Goal: Check status: Check status

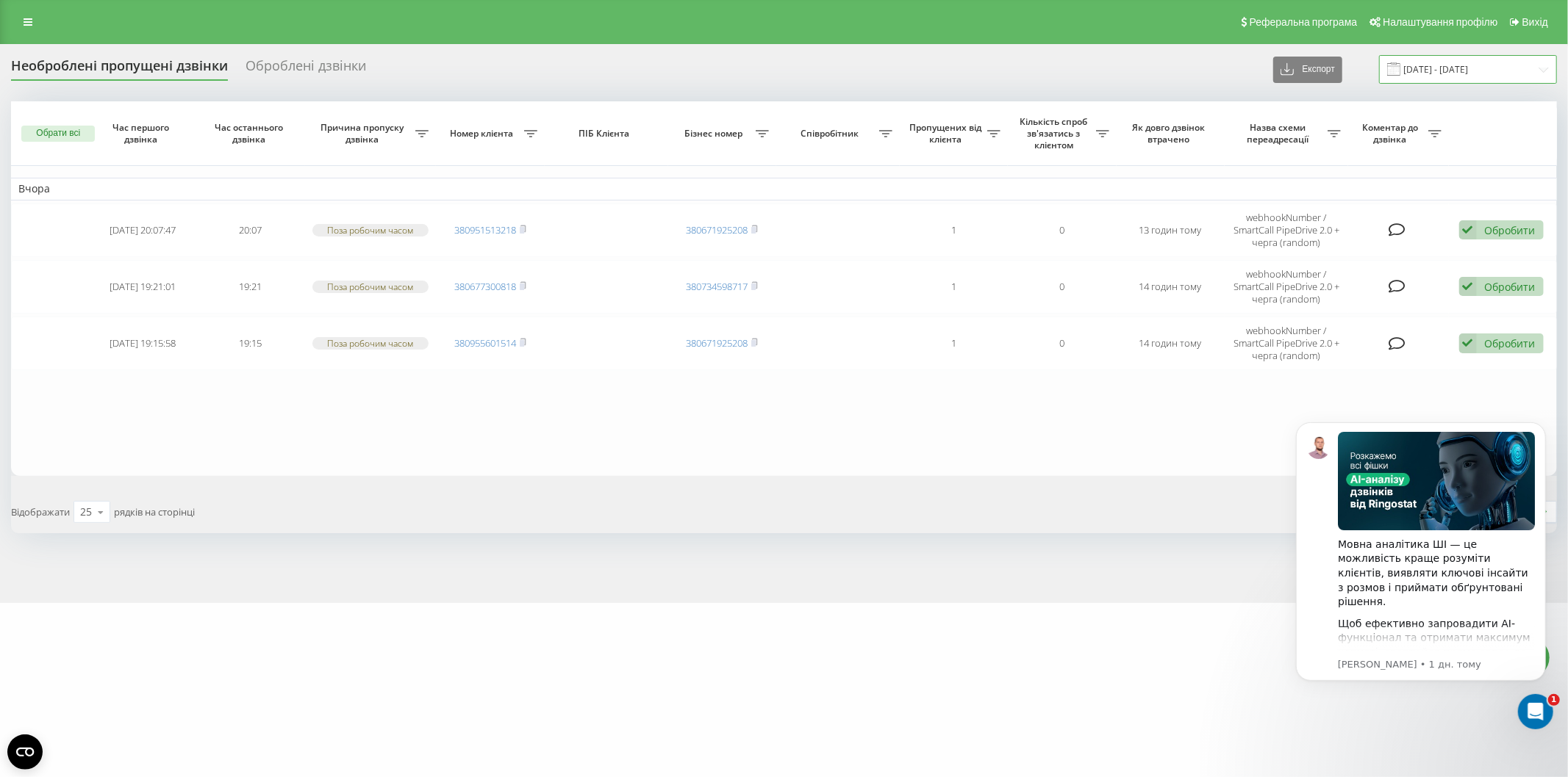
click at [1438, 59] on input "21.08.2025 - 21.08.2025" at bounding box center [1468, 69] width 178 height 29
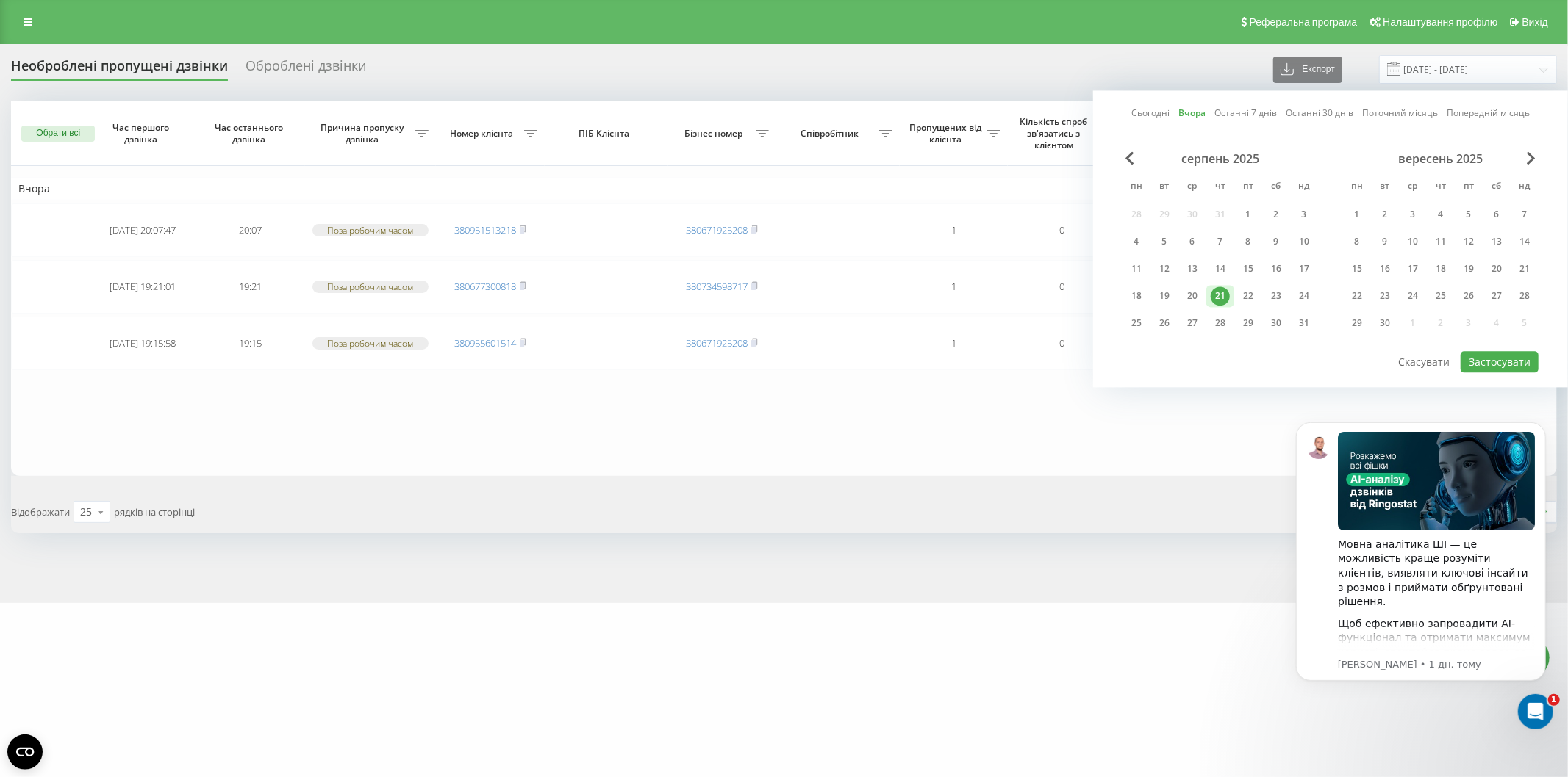
click at [1207, 295] on div "21" at bounding box center [1220, 296] width 28 height 22
drag, startPoint x: 1243, startPoint y: 294, endPoint x: 1354, endPoint y: 320, distance: 114.0
click at [1246, 296] on div "22" at bounding box center [1248, 296] width 19 height 19
click at [1470, 358] on button "Застосувати" at bounding box center [1499, 362] width 78 height 22
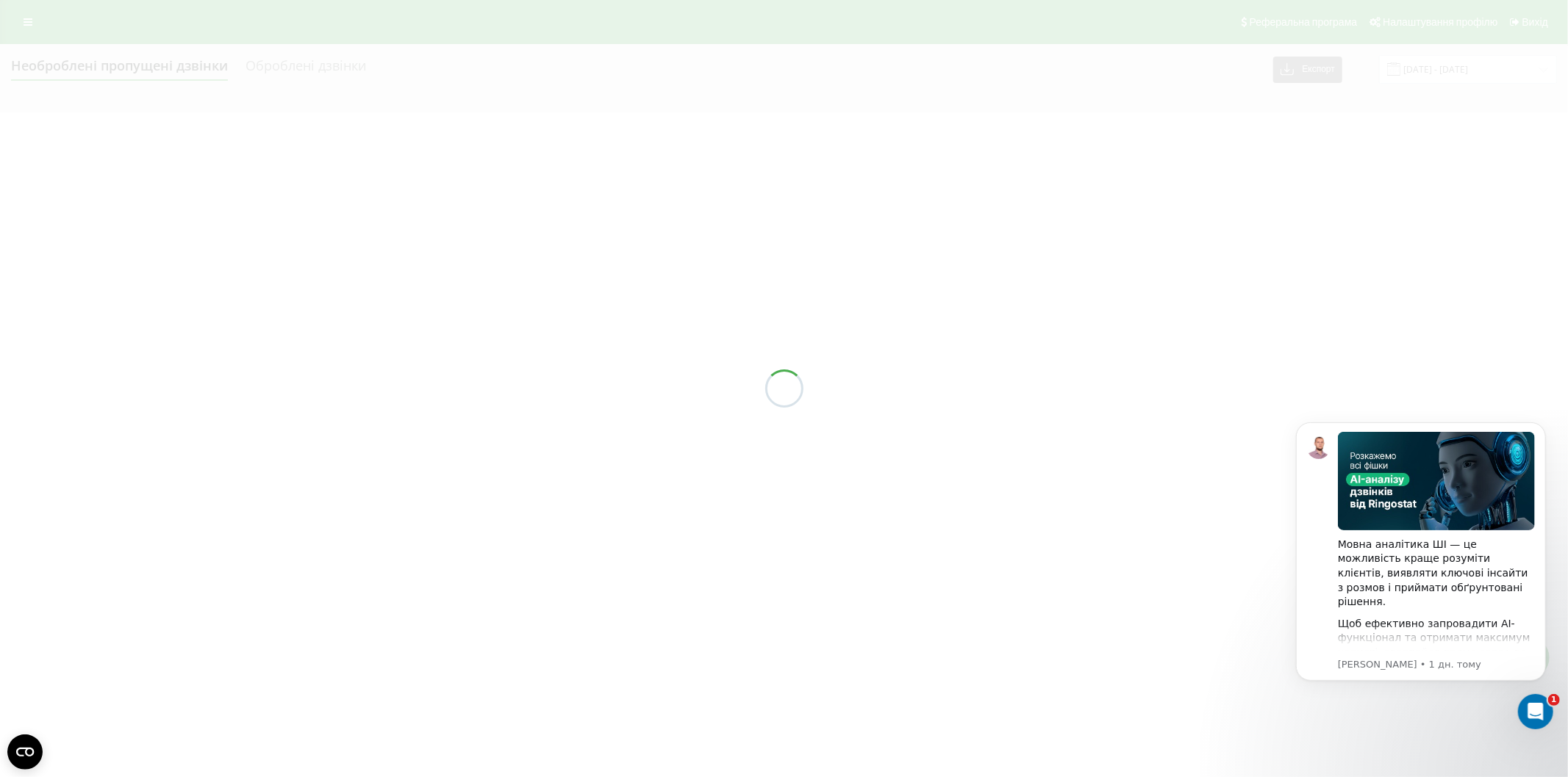
type input "[DATE] - [DATE]"
